Goal: Use online tool/utility: Utilize a website feature to perform a specific function

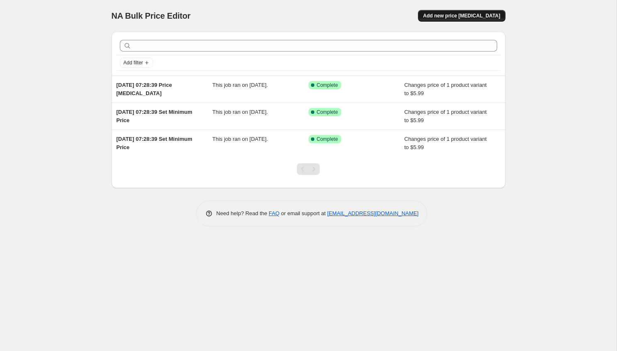
click at [446, 14] on span "Add new price [MEDICAL_DATA]" at bounding box center [461, 15] width 77 height 7
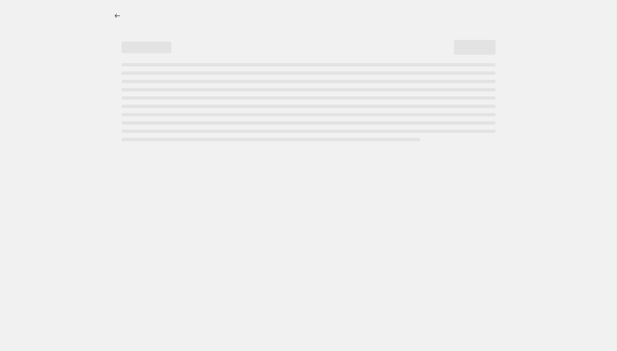
select select "percentage"
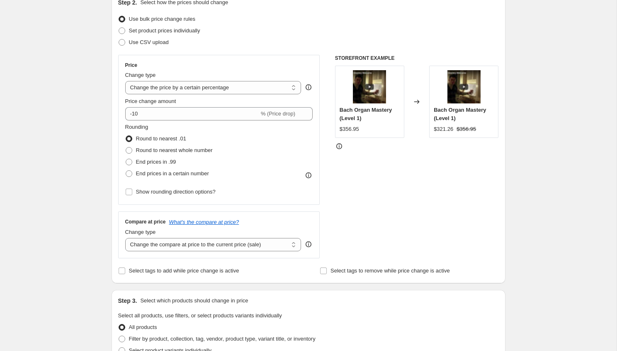
scroll to position [108, 0]
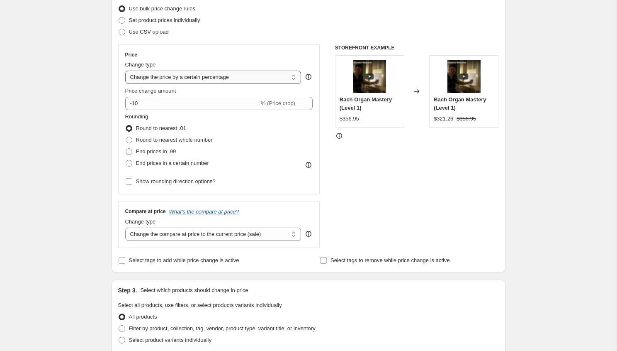
click at [294, 76] on select "Change the price to a certain amount Change the price by a certain amount Chang…" at bounding box center [213, 77] width 176 height 13
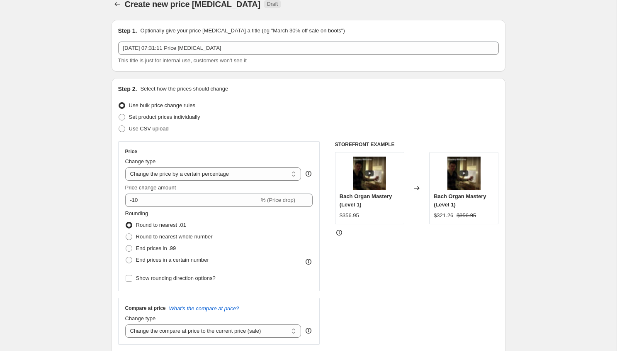
scroll to position [0, 0]
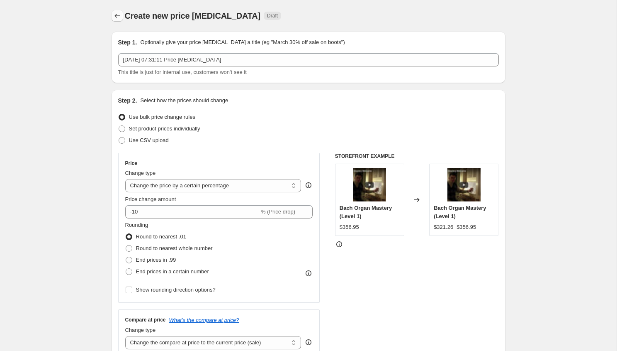
click at [115, 17] on icon "Price change jobs" at bounding box center [116, 16] width 5 height 4
